Goal: Task Accomplishment & Management: Manage account settings

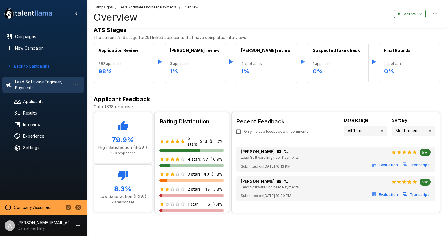
scroll to position [154, 0]
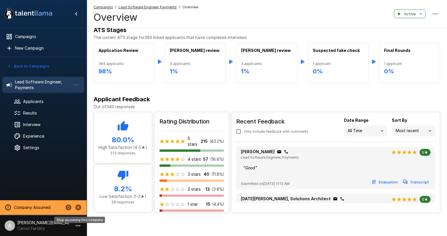
click at [78, 206] on icon "Stop assuming this company" at bounding box center [78, 208] width 6 height 6
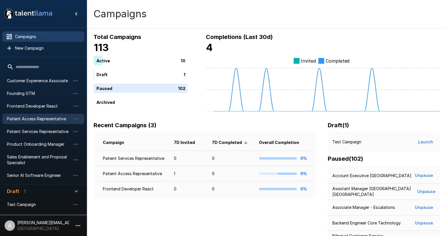
scroll to position [40, 0]
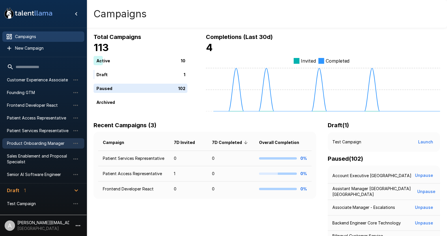
click at [34, 145] on span "Product Onboarding Manager" at bounding box center [39, 144] width 64 height 6
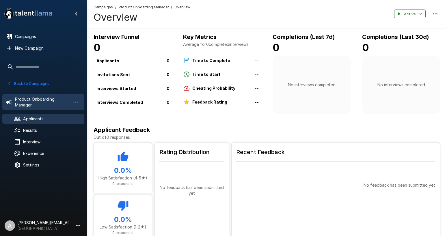
click at [36, 119] on span "Applicants" at bounding box center [51, 119] width 57 height 6
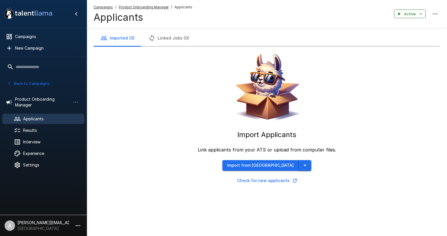
click at [299, 166] on button "button" at bounding box center [304, 165] width 13 height 11
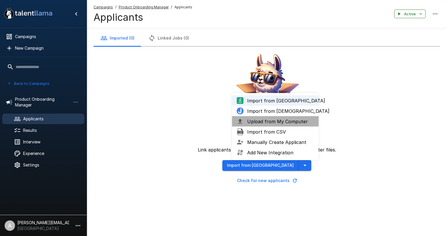
click at [285, 121] on span "Upload from My Computer" at bounding box center [280, 121] width 67 height 7
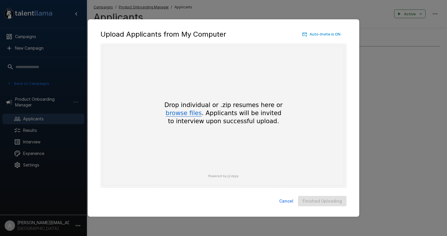
click at [179, 111] on button "browse files" at bounding box center [184, 113] width 36 height 6
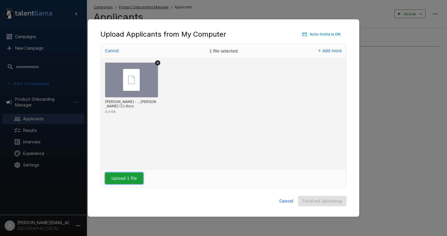
click at [132, 182] on button "Upload 1 file" at bounding box center [124, 179] width 38 height 12
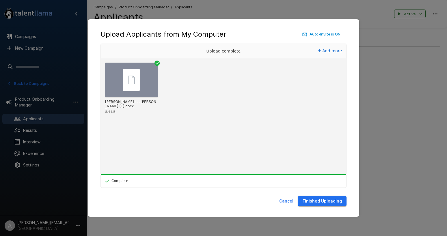
click at [324, 202] on button "Finished Uploading" at bounding box center [322, 201] width 48 height 11
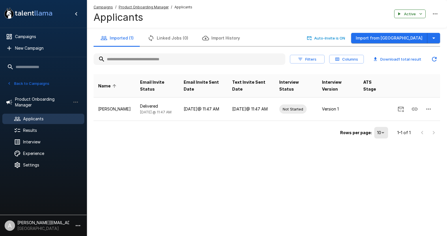
click at [282, 148] on div "Imported (1) Linked Jobs (0) Import History Auto-Invite is ON Import from Green…" at bounding box center [267, 81] width 360 height 163
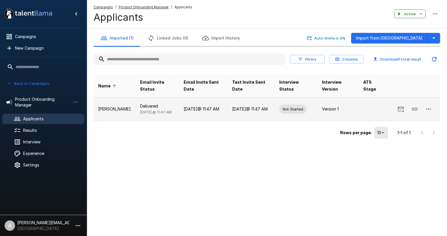
click at [430, 108] on icon "button" at bounding box center [428, 109] width 7 height 7
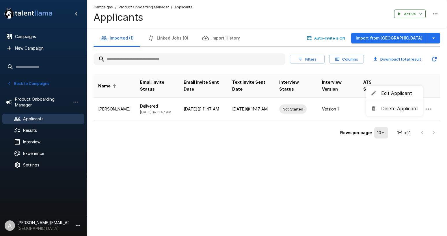
click at [409, 111] on span "Delete Applicant" at bounding box center [399, 108] width 37 height 7
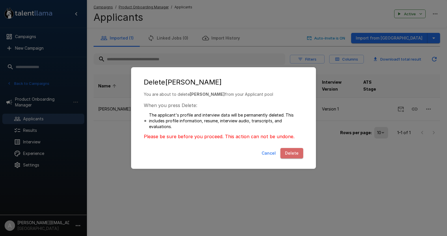
click at [292, 156] on button "Delete" at bounding box center [291, 153] width 23 height 11
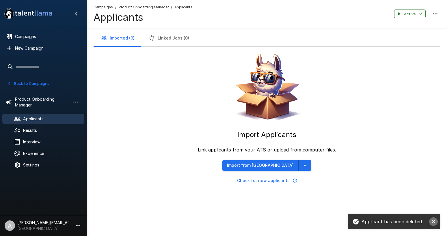
click at [436, 222] on button "close" at bounding box center [433, 221] width 9 height 9
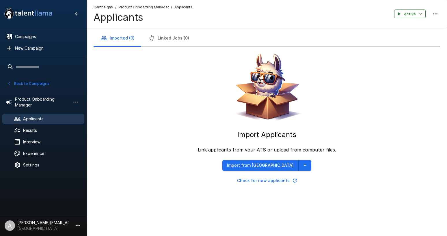
click at [366, 206] on div "Imported (0) Linked Jobs (0) Import Applicants Link applicants from your ATS or…" at bounding box center [267, 104] width 360 height 209
click at [301, 169] on icon "button" at bounding box center [304, 165] width 7 height 7
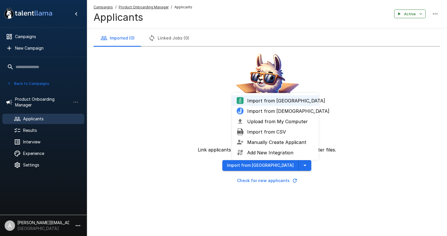
click at [276, 142] on span "Manually Create Applicant" at bounding box center [280, 142] width 67 height 7
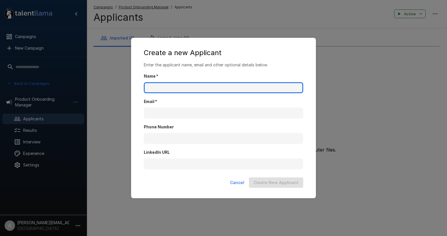
click at [157, 87] on input "Name   *" at bounding box center [223, 87] width 159 height 11
type input "*********"
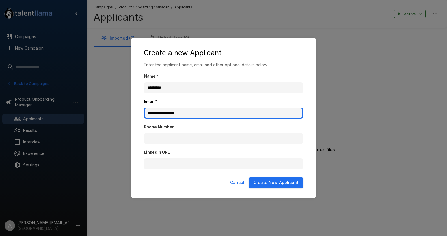
type input "**********"
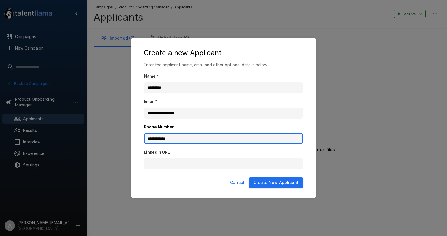
type input "**********"
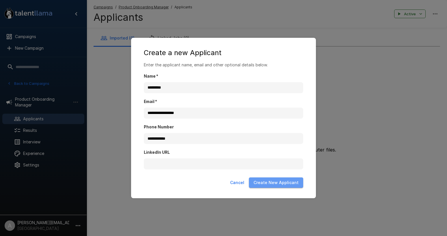
click at [291, 185] on button "Create New Applicant" at bounding box center [276, 183] width 54 height 11
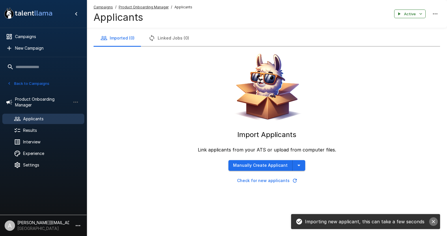
click at [433, 222] on icon "close" at bounding box center [433, 221] width 3 height 3
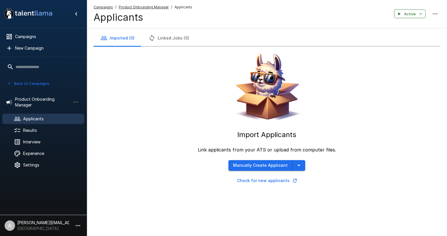
click at [284, 183] on button "Check for new applicants" at bounding box center [266, 180] width 77 height 11
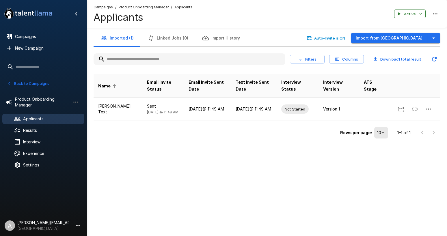
click at [68, 225] on p "[PERSON_NAME][EMAIL_ADDRESS][DOMAIN_NAME]" at bounding box center [43, 223] width 52 height 6
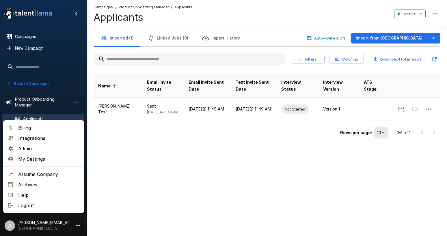
click at [39, 173] on span "Assume Company" at bounding box center [48, 174] width 61 height 7
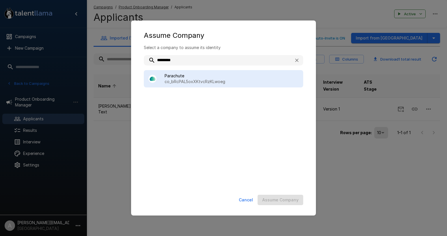
type input "*********"
click at [251, 80] on p "co_bRcPAL5oxXKtvcRzKLwoeg" at bounding box center [232, 82] width 134 height 6
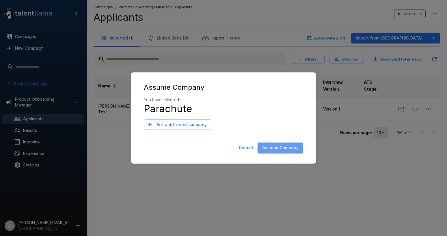
click at [286, 143] on button "Assume Company" at bounding box center [280, 148] width 46 height 11
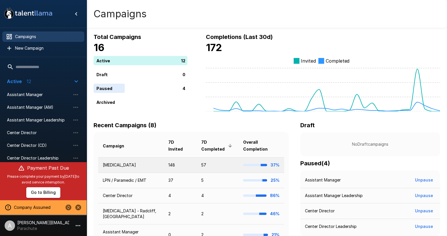
click at [152, 166] on td "[MEDICAL_DATA]" at bounding box center [131, 164] width 66 height 15
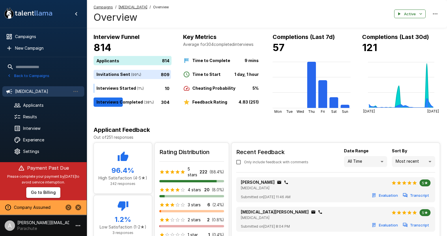
scroll to position [31, 0]
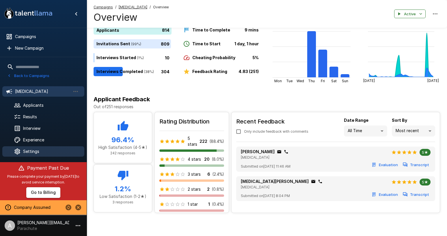
click at [39, 150] on span "Settings" at bounding box center [51, 152] width 57 height 6
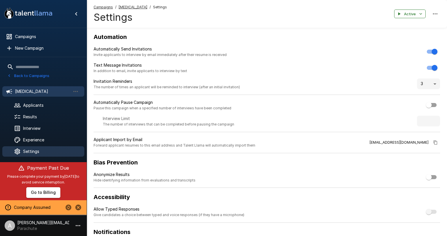
drag, startPoint x: 35, startPoint y: 76, endPoint x: 46, endPoint y: 94, distance: 20.9
click at [45, 94] on div "Back to Campaigns Phlebotomist Applicants Results Interview Experience Settings" at bounding box center [43, 114] width 87 height 94
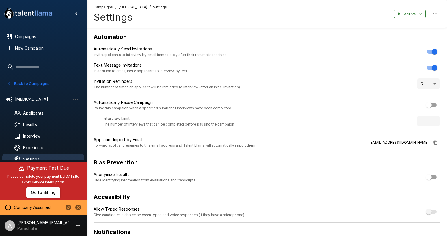
click at [41, 82] on button "Back to Campaigns" at bounding box center [28, 83] width 45 height 9
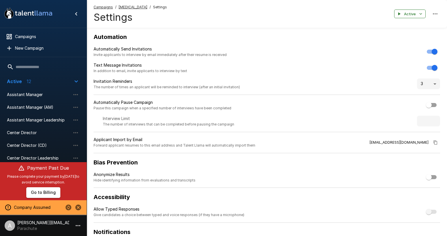
click at [44, 65] on input "text" at bounding box center [43, 67] width 82 height 10
